Goal: Use online tool/utility: Utilize a website feature to perform a specific function

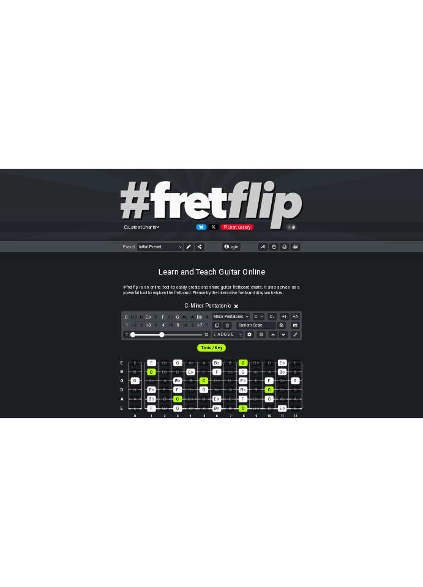
scroll to position [16, 0]
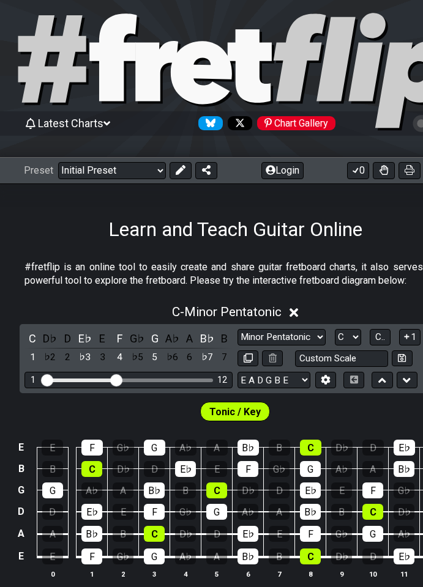
select select "B"
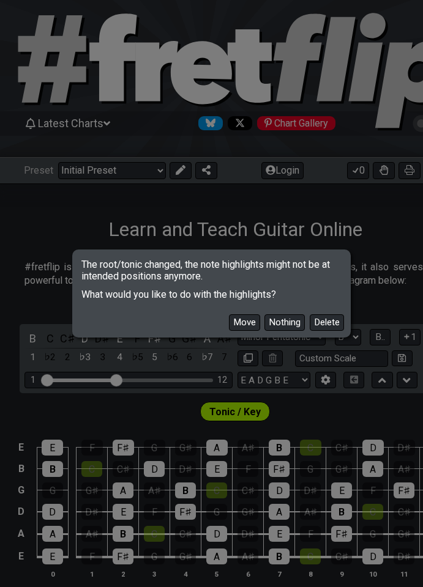
click at [317, 319] on button "Delete" at bounding box center [326, 322] width 34 height 17
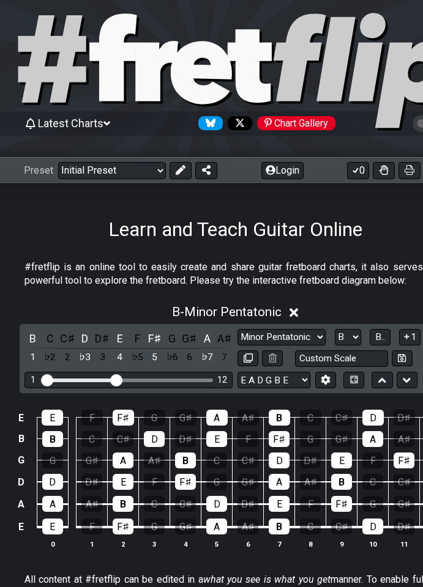
click at [297, 311] on icon at bounding box center [293, 312] width 9 height 9
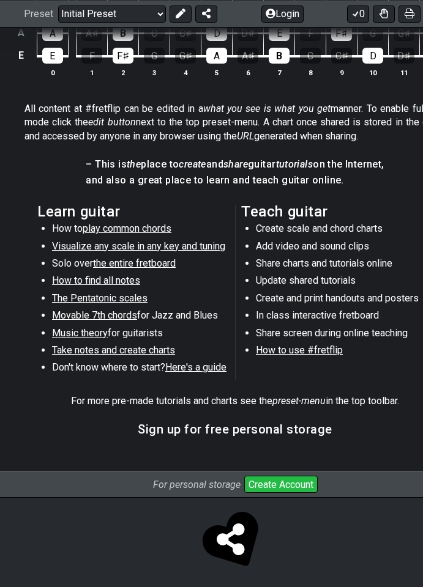
scroll to position [0, 0]
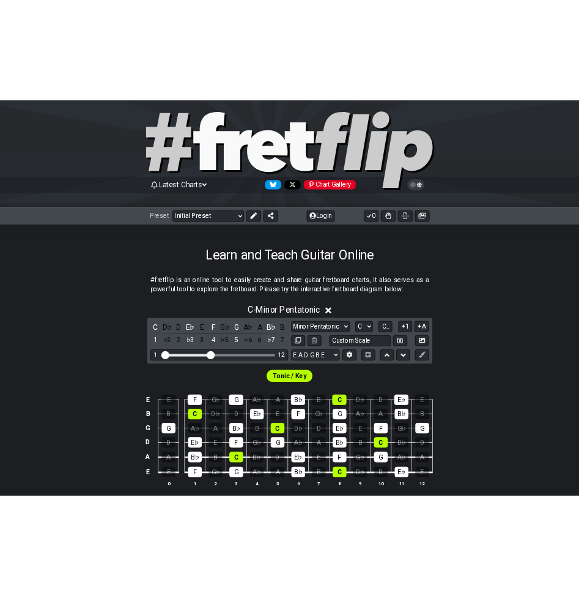
scroll to position [33, 0]
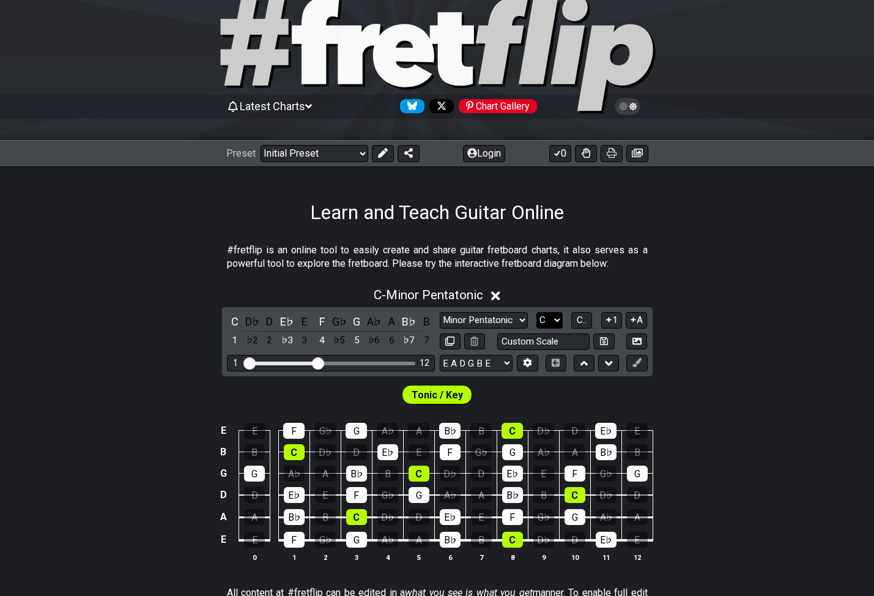
select select "B"
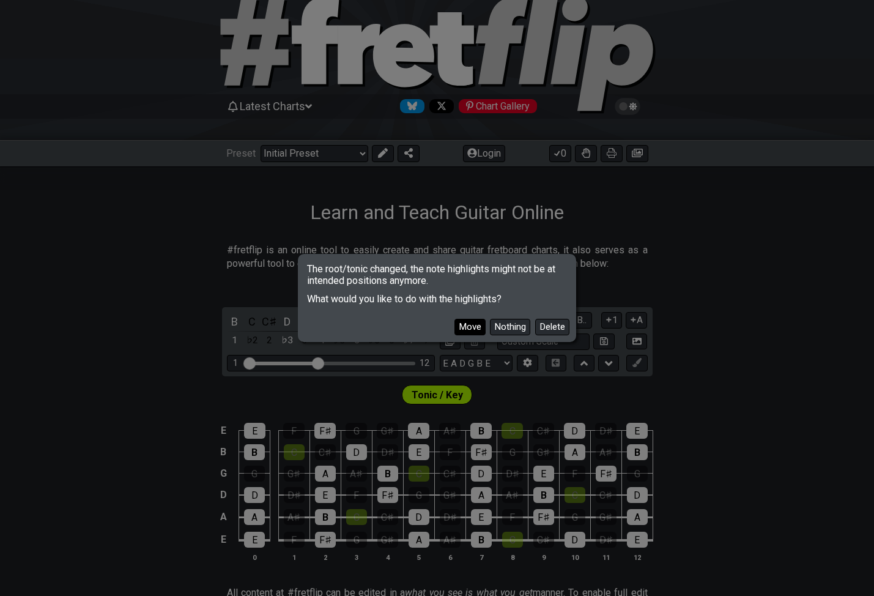
click at [465, 323] on button "Move" at bounding box center [469, 327] width 31 height 17
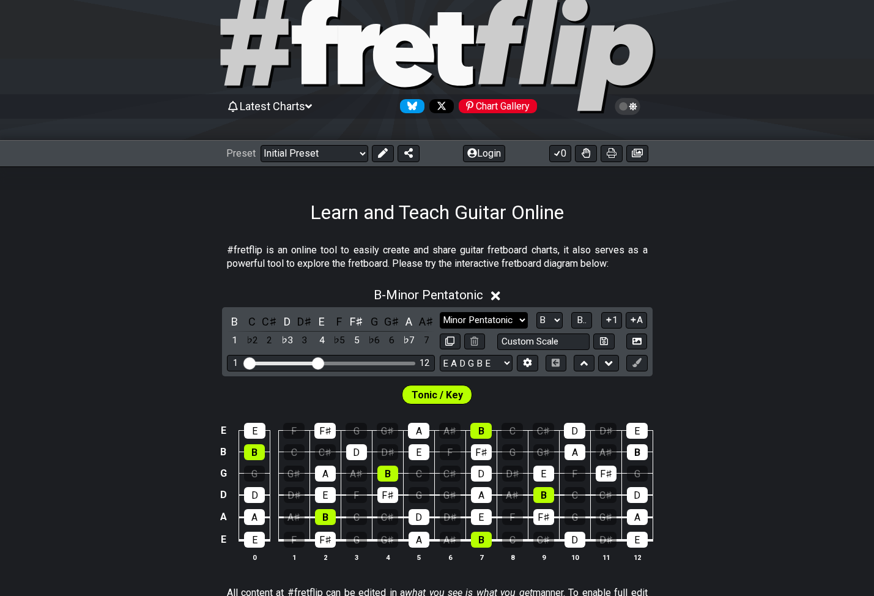
select select "Mixolydian"
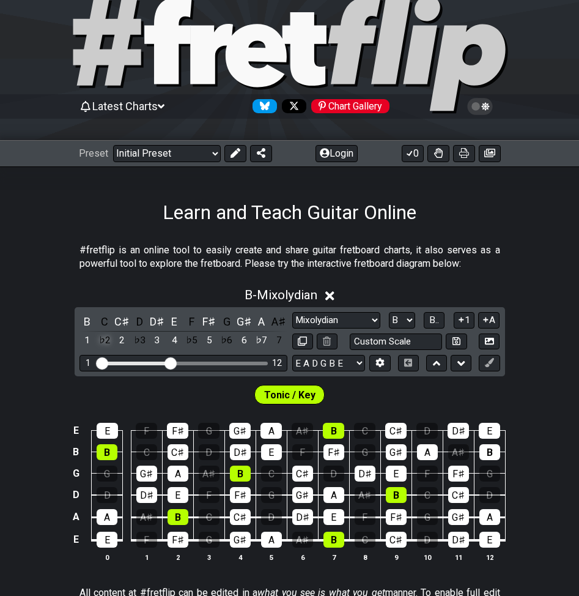
click at [106, 341] on div "♭2" at bounding box center [105, 340] width 16 height 17
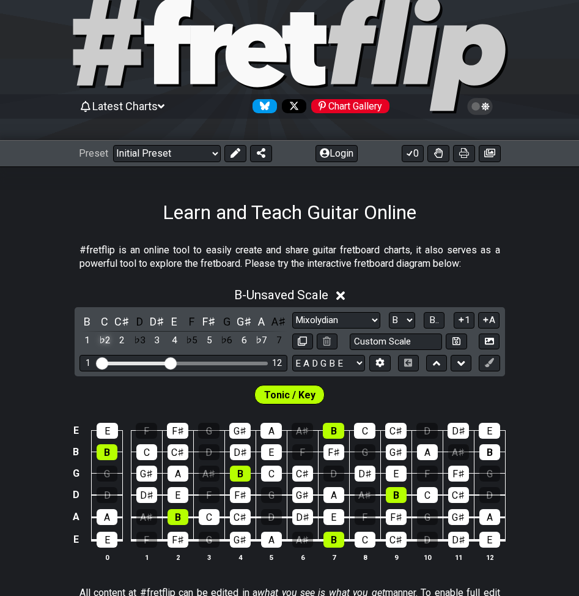
click at [106, 341] on div "♭2" at bounding box center [105, 340] width 16 height 17
click at [106, 341] on div "♯1" at bounding box center [105, 340] width 16 height 17
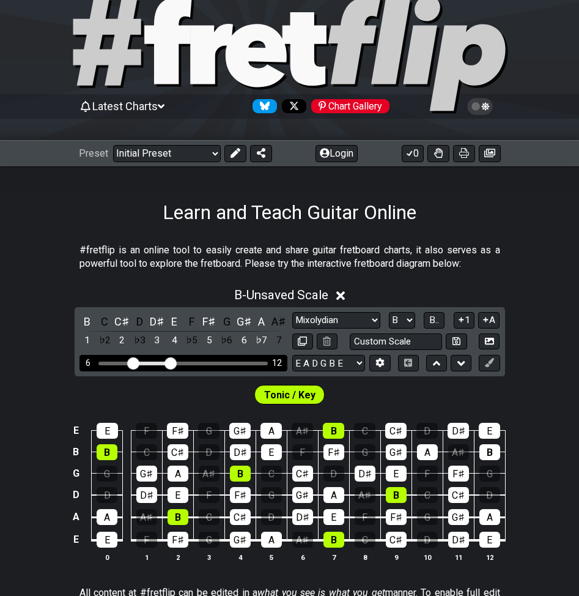
drag, startPoint x: 101, startPoint y: 361, endPoint x: 133, endPoint y: 364, distance: 31.9
click at [133, 362] on input "Visible fret range" at bounding box center [184, 362] width 174 height 0
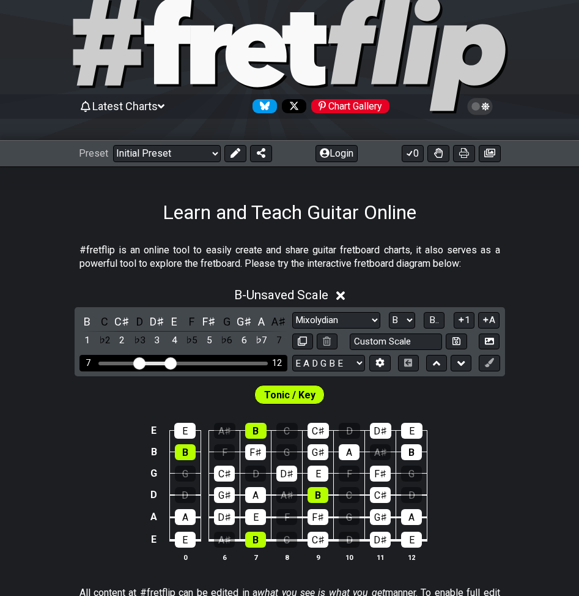
drag, startPoint x: 132, startPoint y: 364, endPoint x: 139, endPoint y: 363, distance: 6.8
click at [139, 362] on input "Visible fret range" at bounding box center [184, 362] width 174 height 0
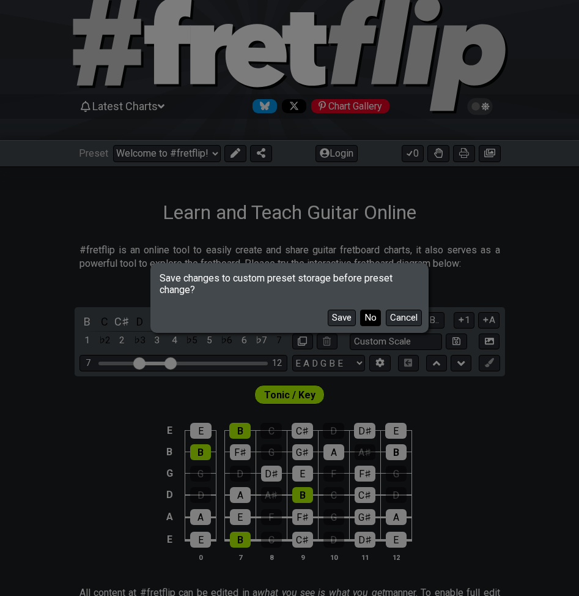
click at [369, 316] on button "No" at bounding box center [370, 317] width 21 height 17
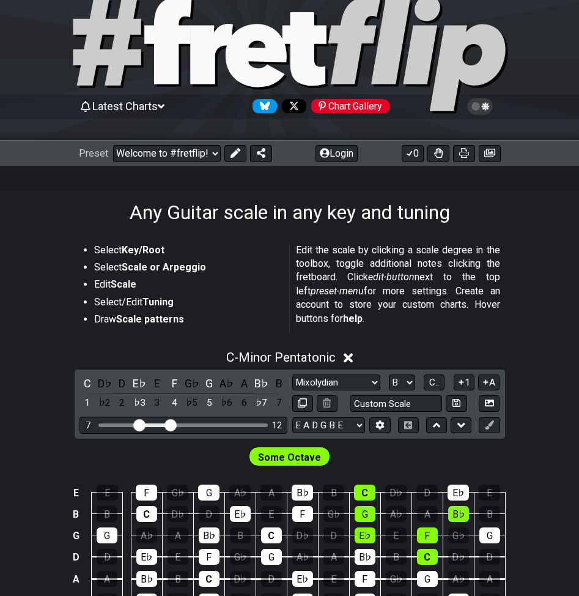
select select "/guitar-scales"
select select "Minor Pentatonic"
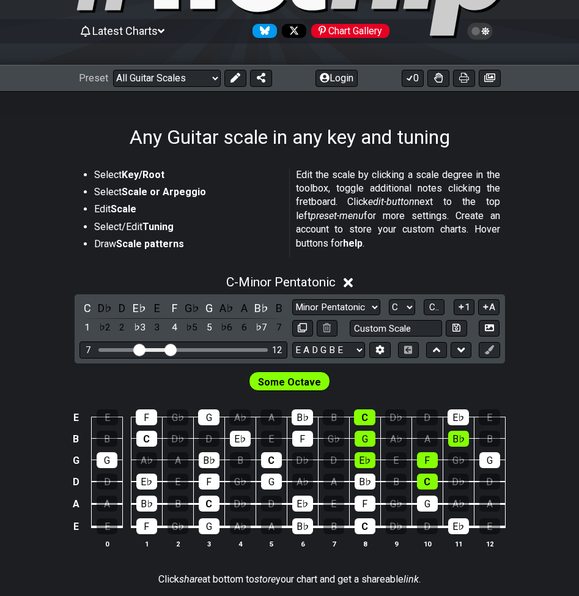
scroll to position [144, 0]
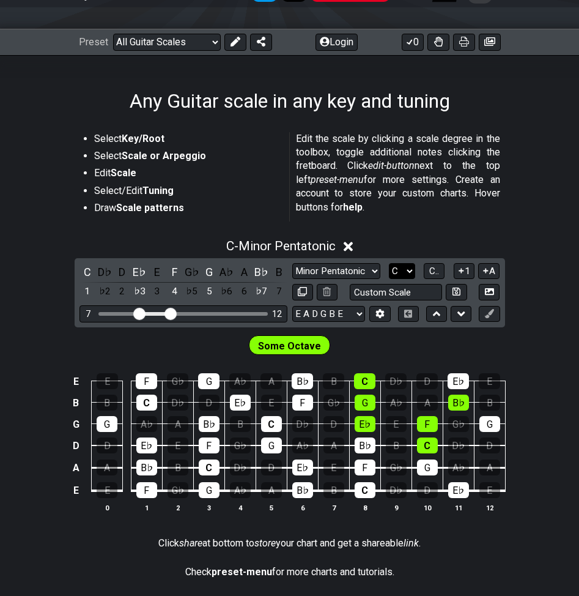
select select "B"
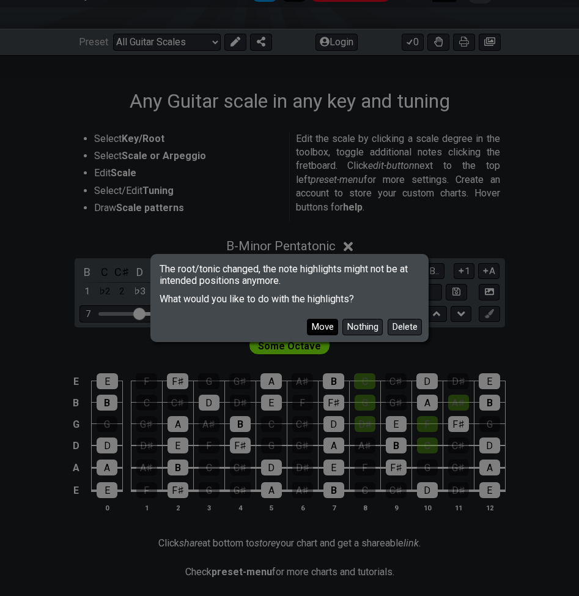
click at [325, 325] on button "Move" at bounding box center [322, 327] width 31 height 17
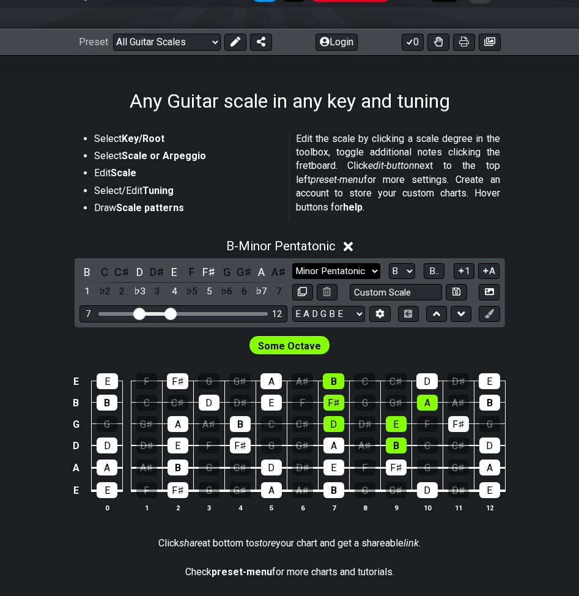
select select "Mixolydian"
